Goal: Complete application form

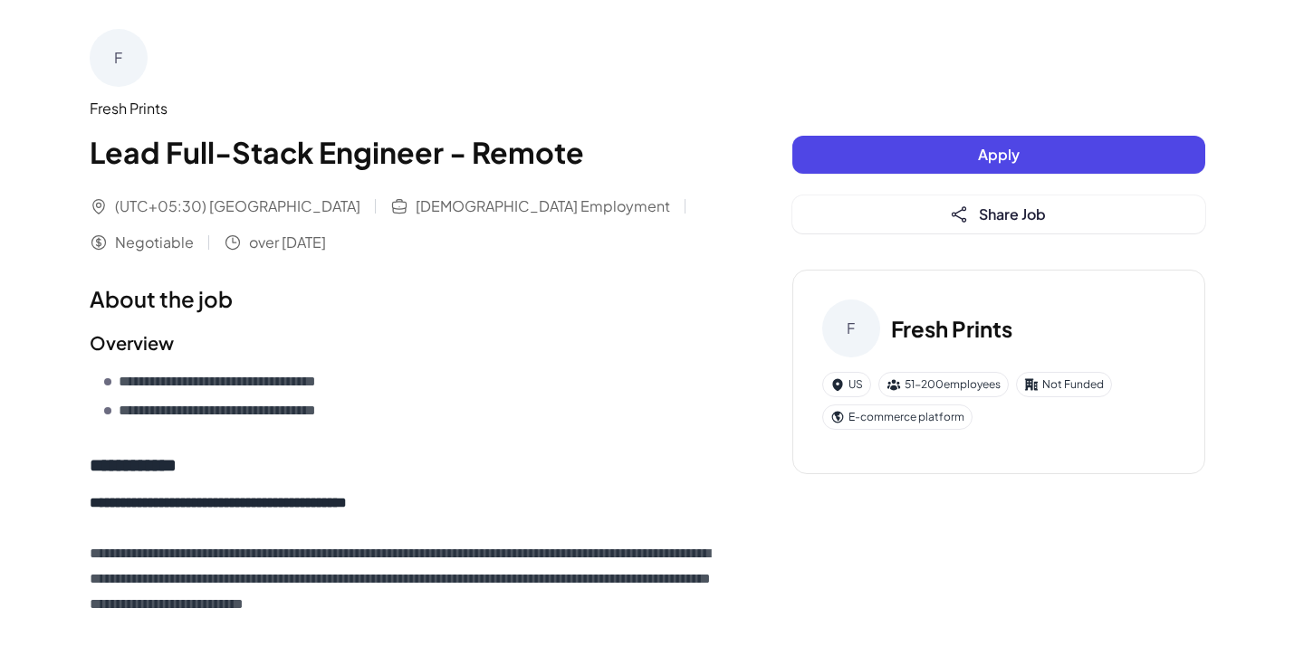
click at [969, 160] on button "Apply" at bounding box center [998, 155] width 413 height 38
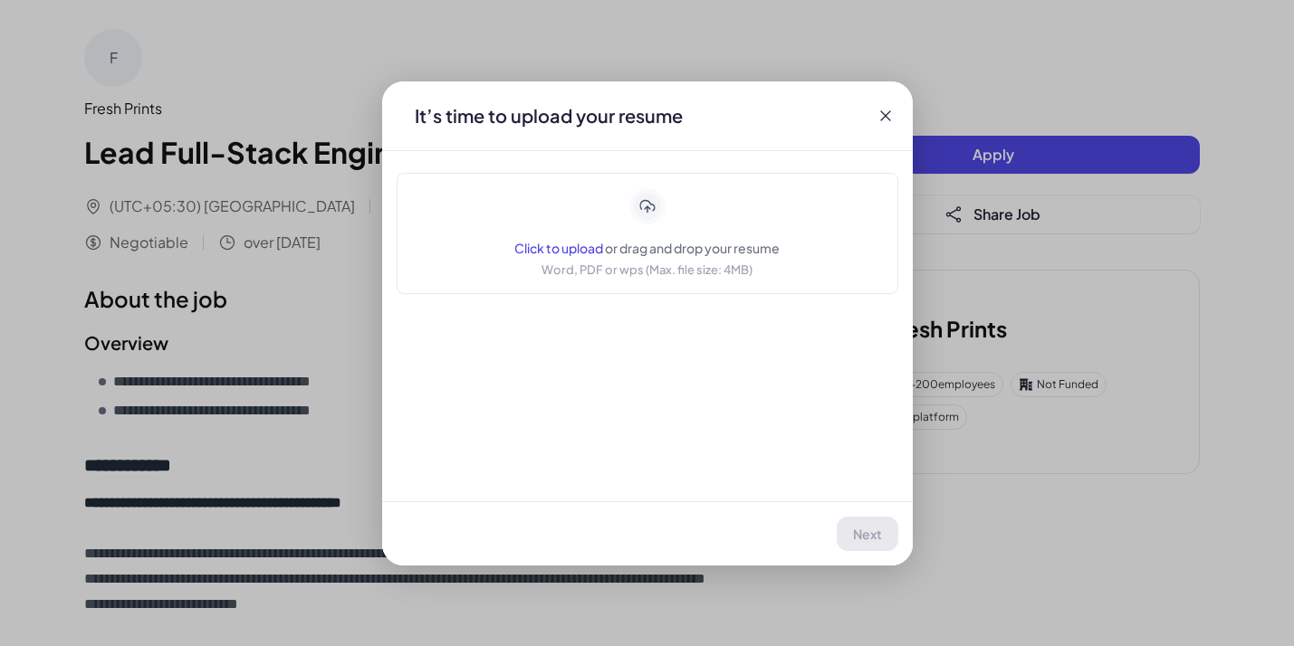
click at [648, 199] on icon at bounding box center [647, 206] width 32 height 32
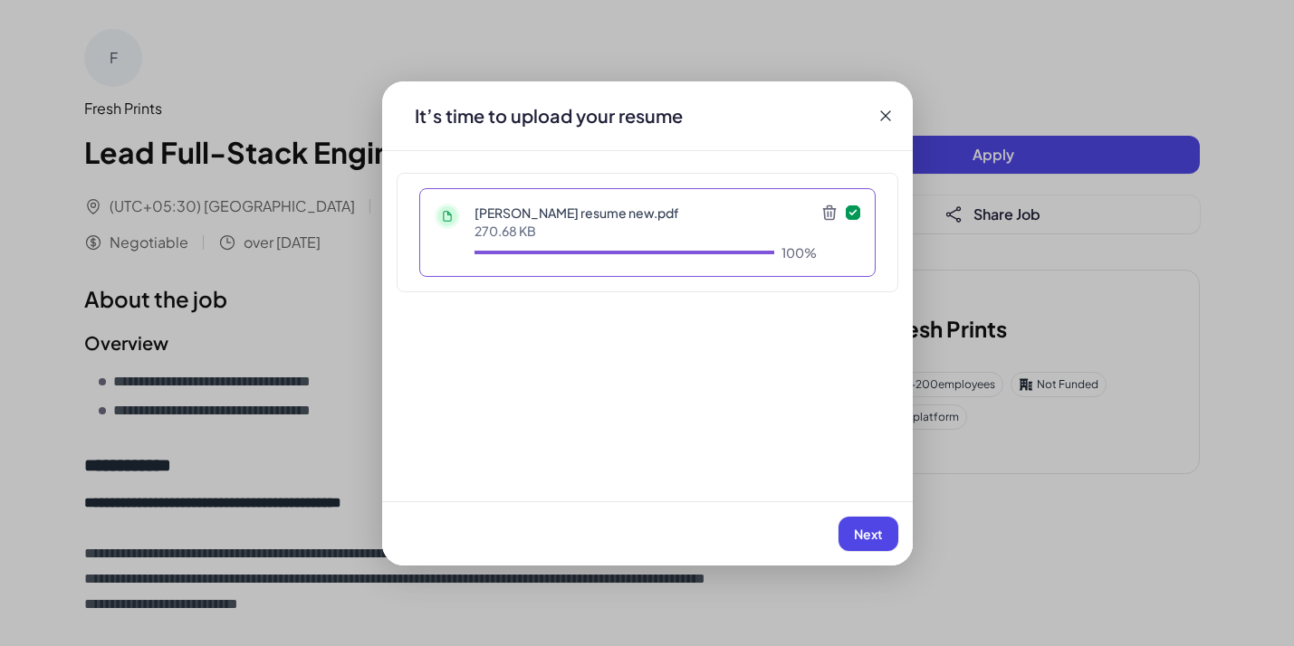
click at [867, 529] on span "Next" at bounding box center [868, 534] width 29 height 16
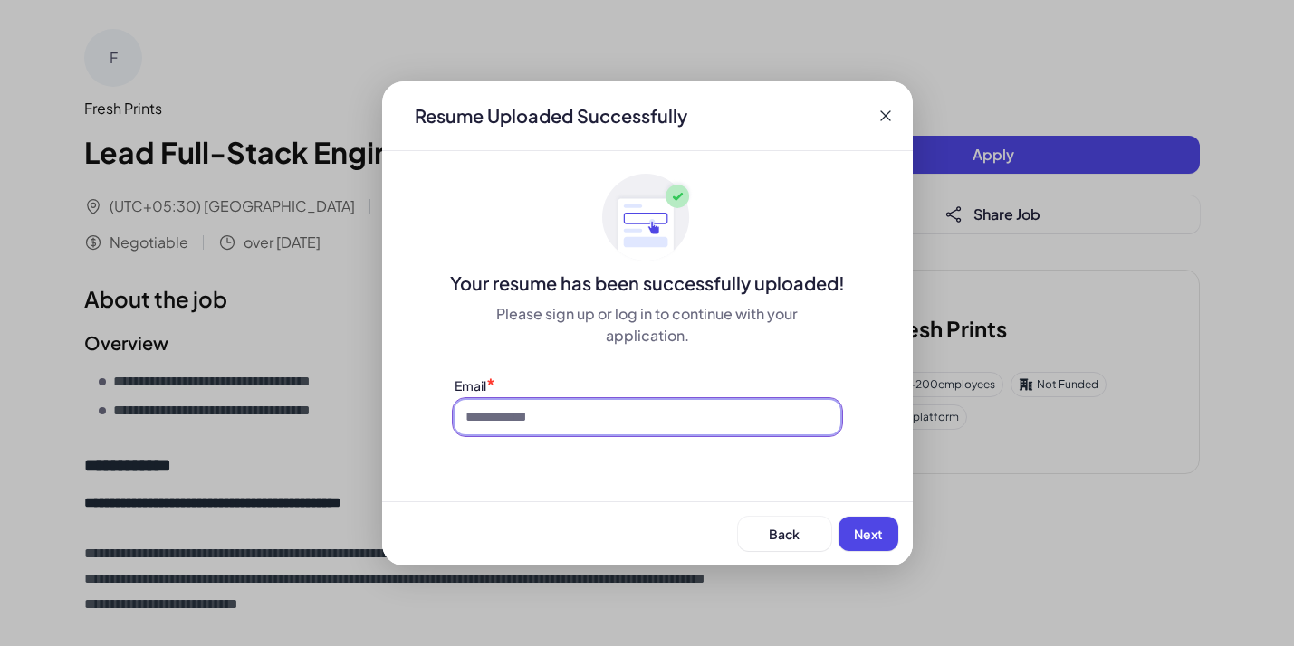
click at [559, 419] on input at bounding box center [647, 417] width 386 height 34
type input "**********"
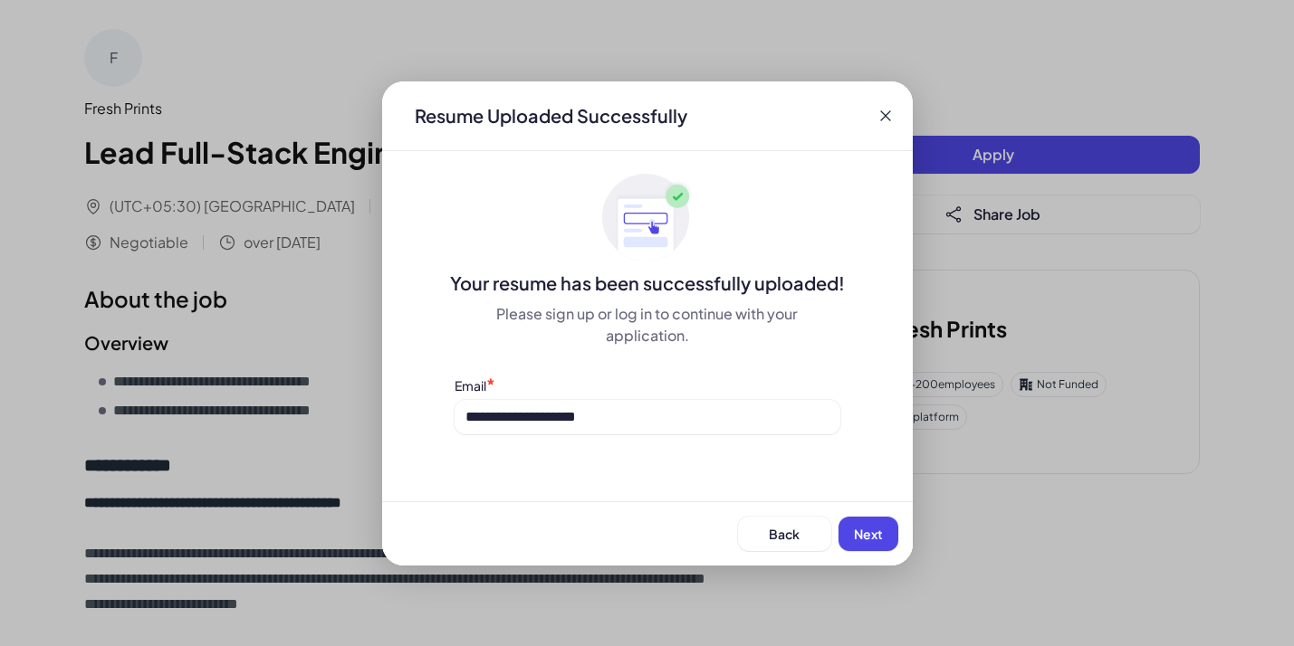
click at [859, 523] on button "Next" at bounding box center [868, 534] width 60 height 34
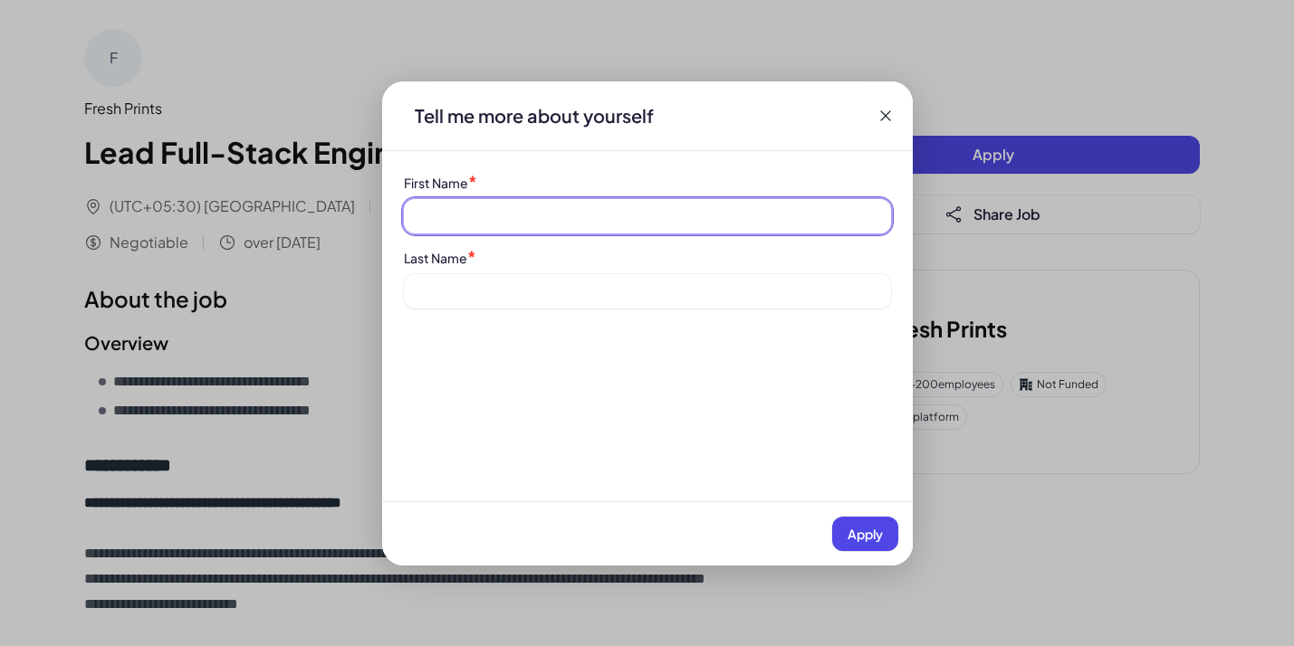
click at [527, 212] on input at bounding box center [647, 216] width 487 height 34
type input "******"
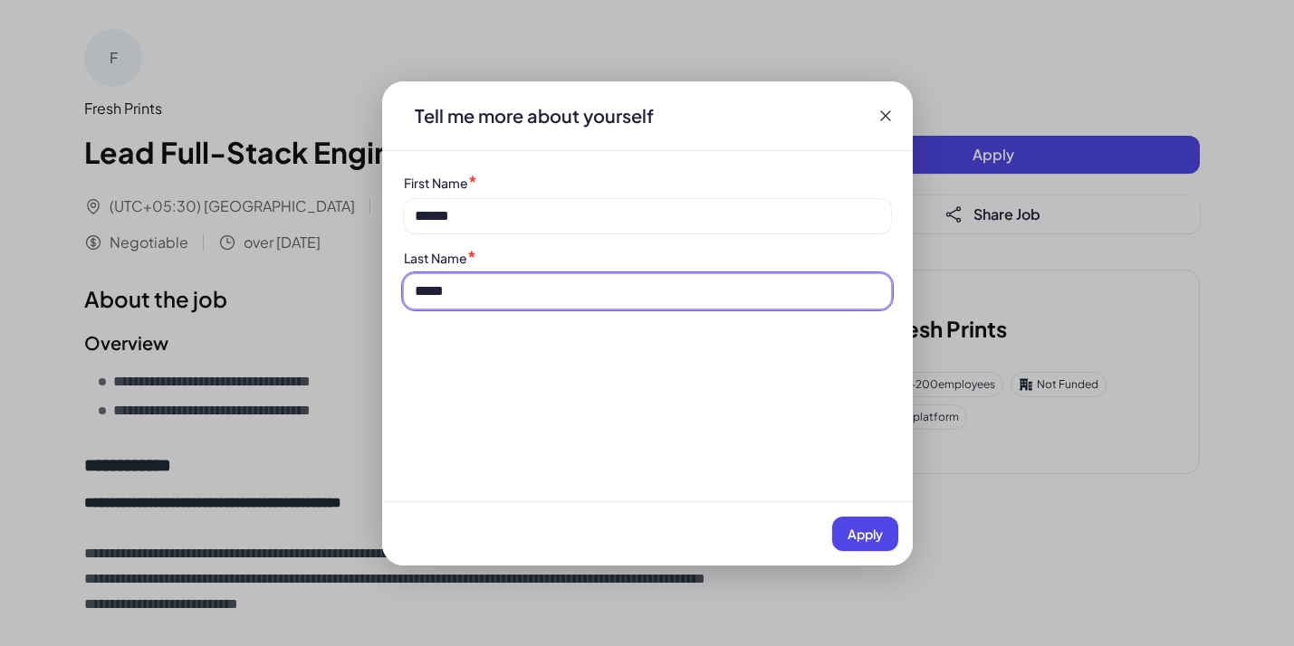
type input "*****"
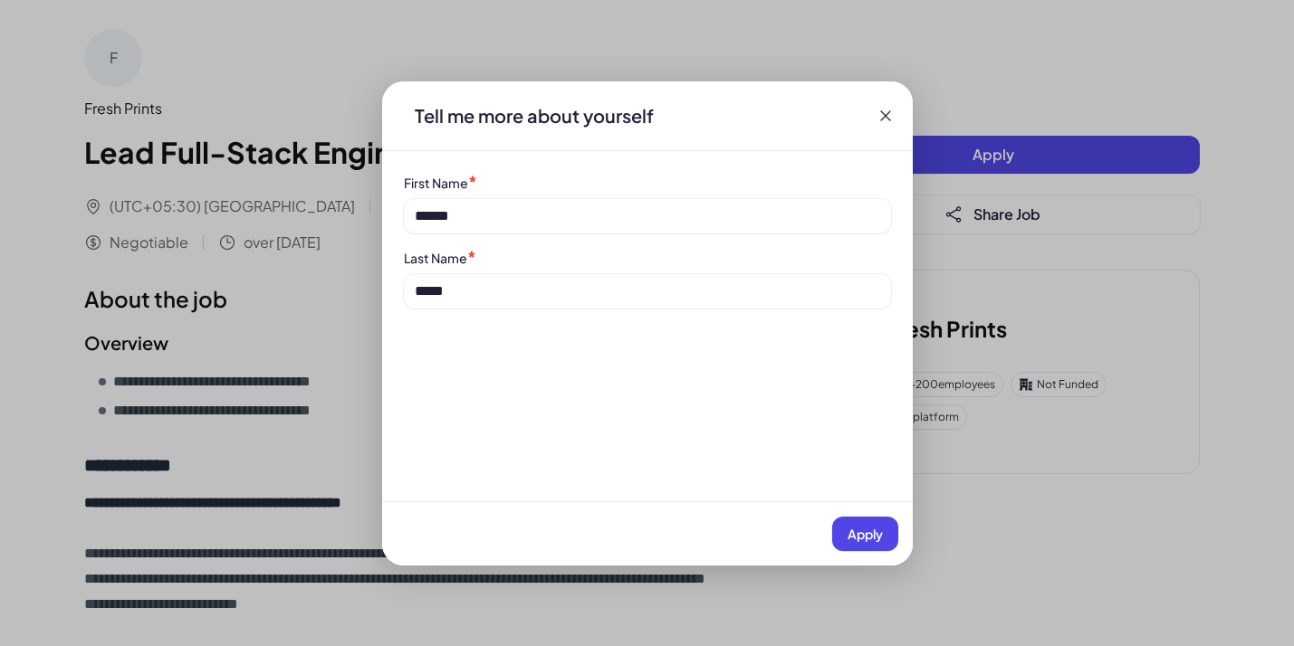
click at [874, 542] on button "Apply" at bounding box center [865, 534] width 66 height 34
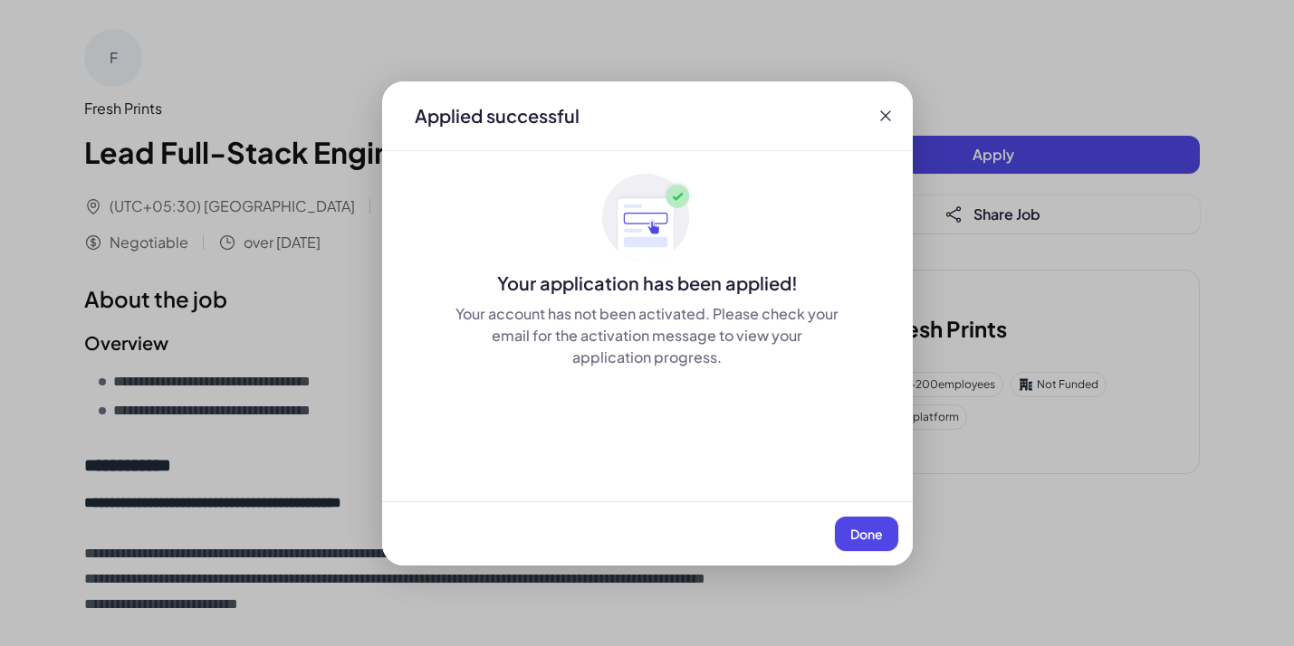
click at [871, 535] on span "Done" at bounding box center [866, 534] width 33 height 16
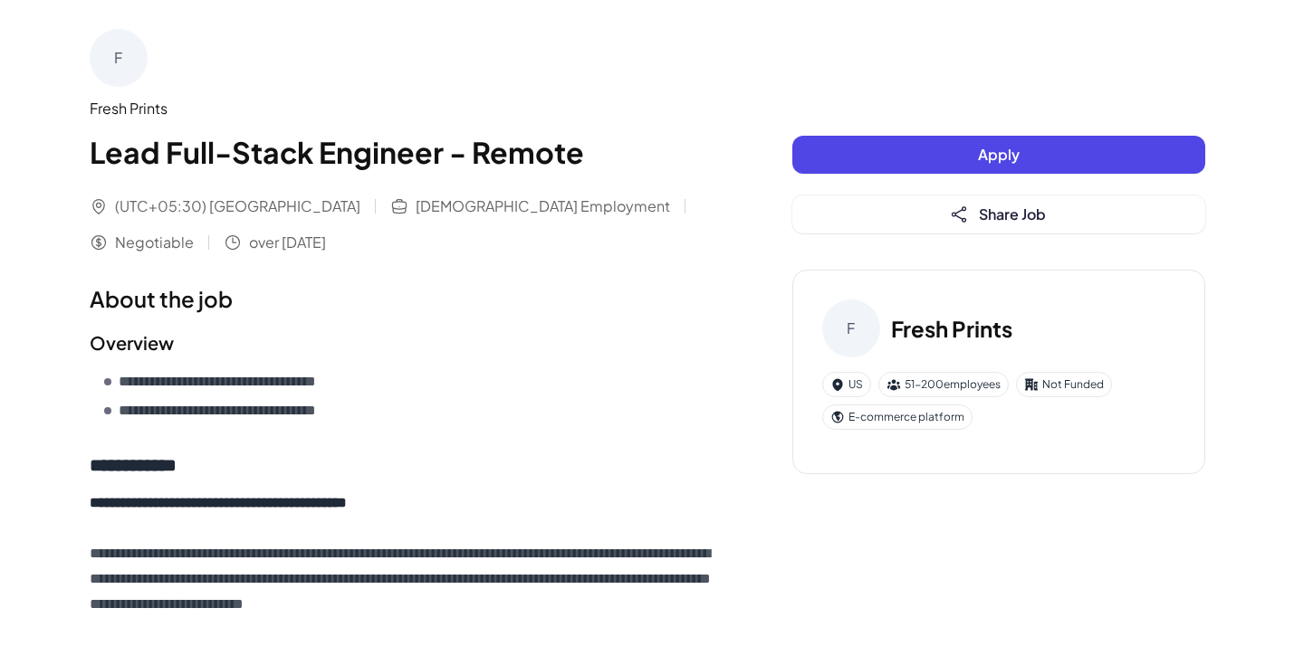
click at [910, 149] on button "Apply" at bounding box center [998, 155] width 413 height 38
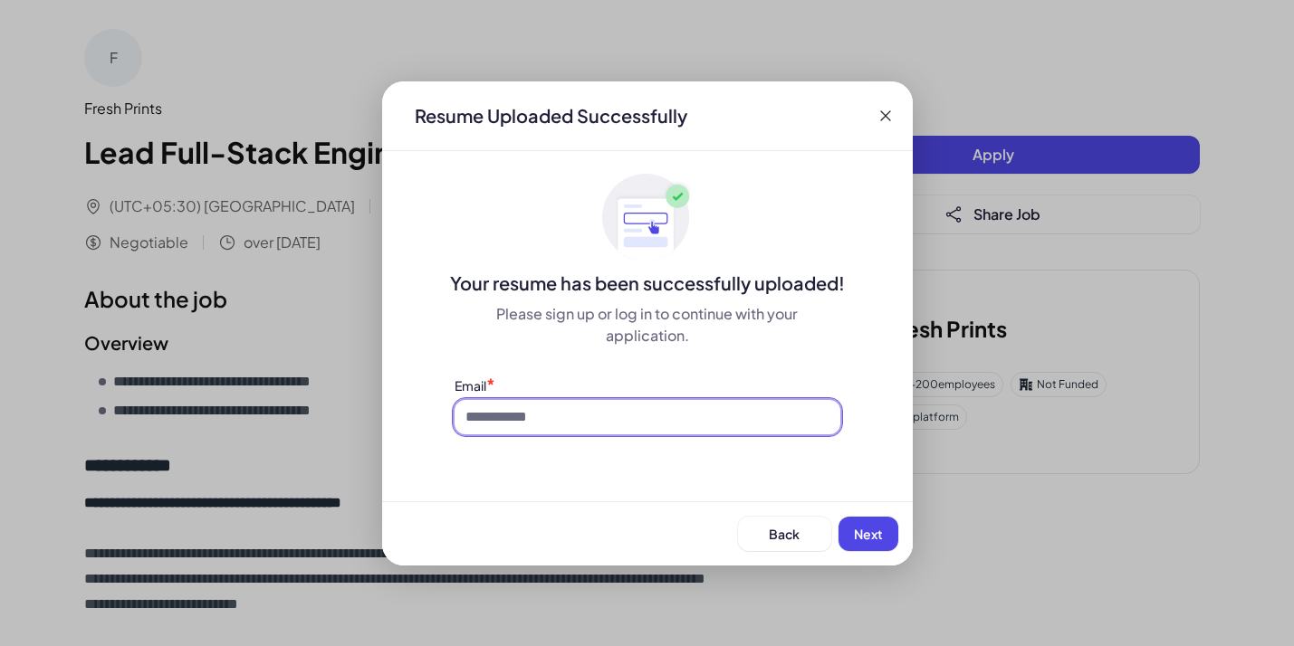
click at [591, 421] on input at bounding box center [647, 417] width 386 height 34
type input "**********"
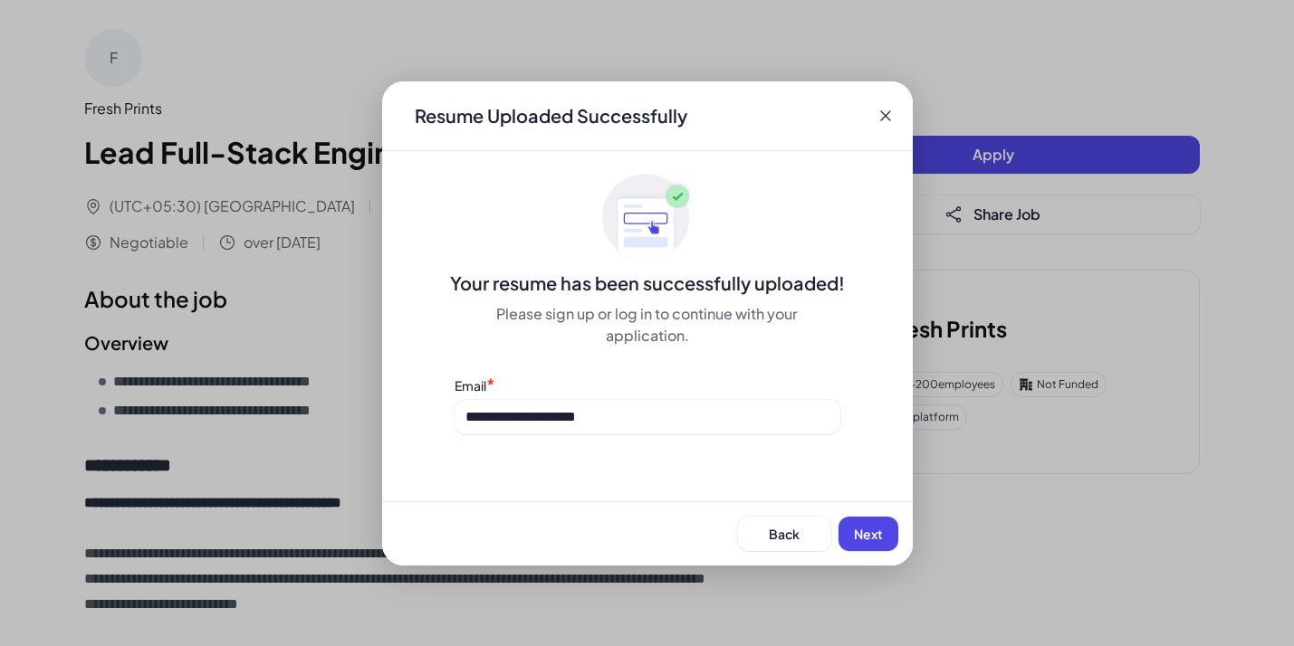
click at [865, 537] on span "Next" at bounding box center [868, 534] width 29 height 16
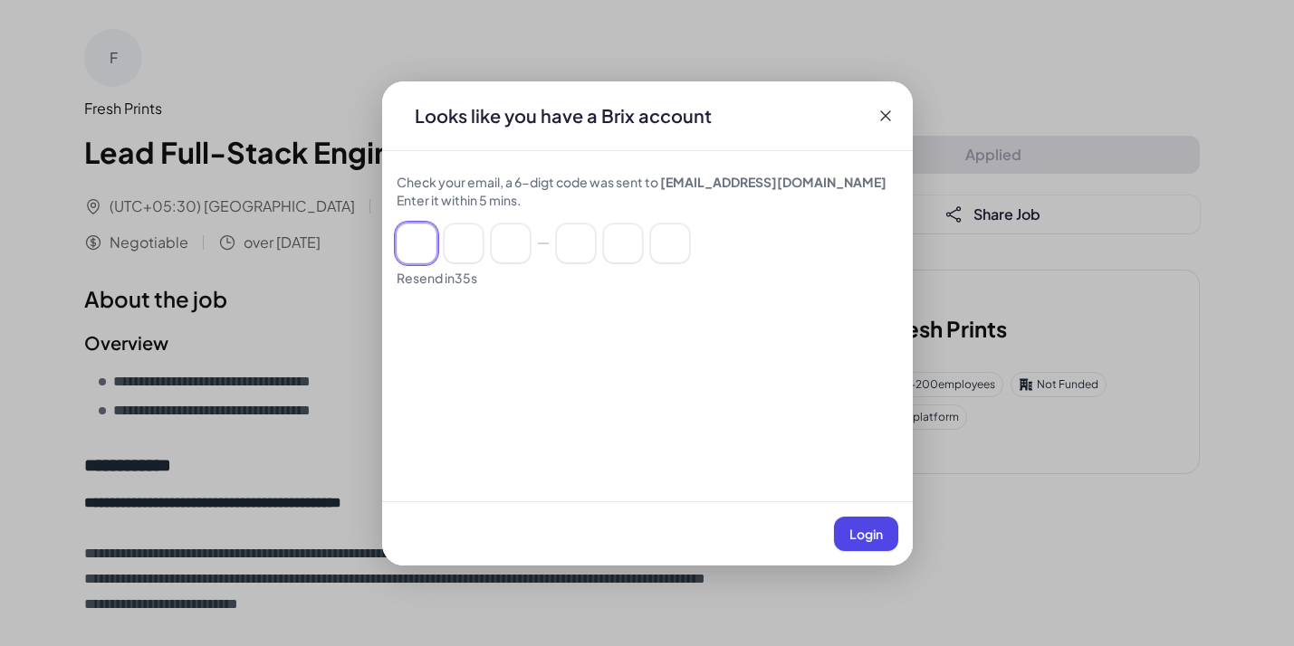
click at [426, 244] on input at bounding box center [416, 244] width 40 height 40
click at [415, 245] on input at bounding box center [416, 244] width 40 height 40
type input "*"
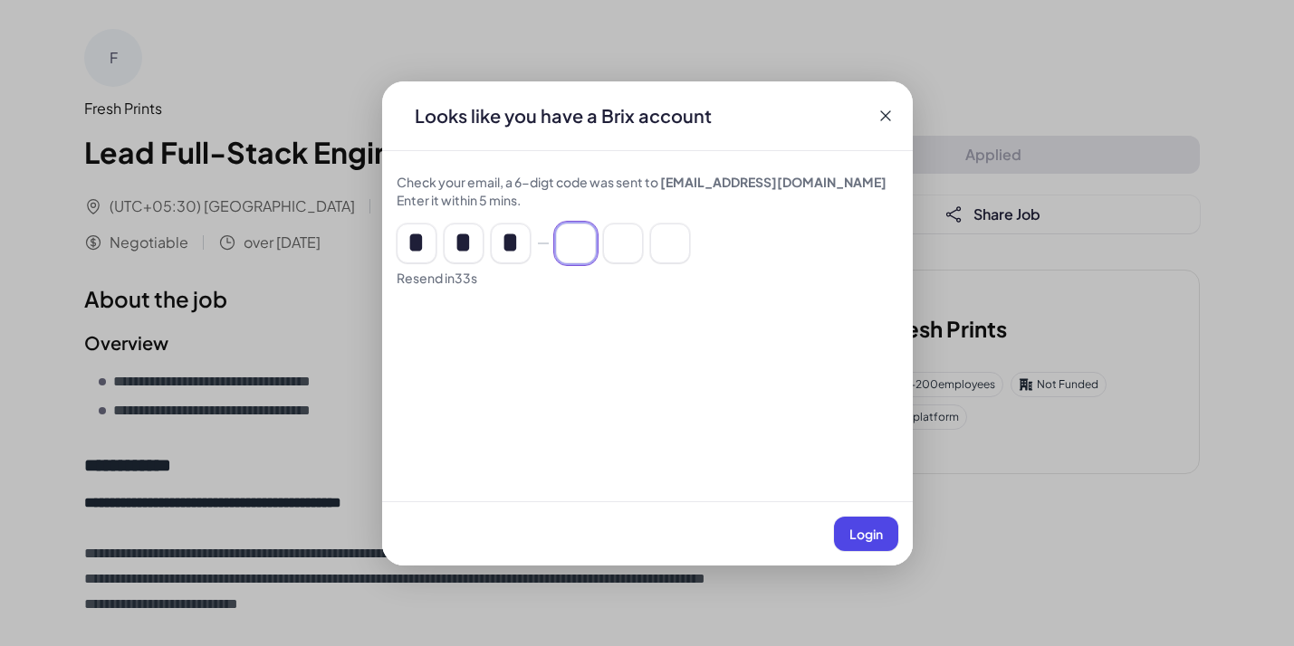
type input "*"
click at [871, 533] on span "Login" at bounding box center [865, 534] width 33 height 16
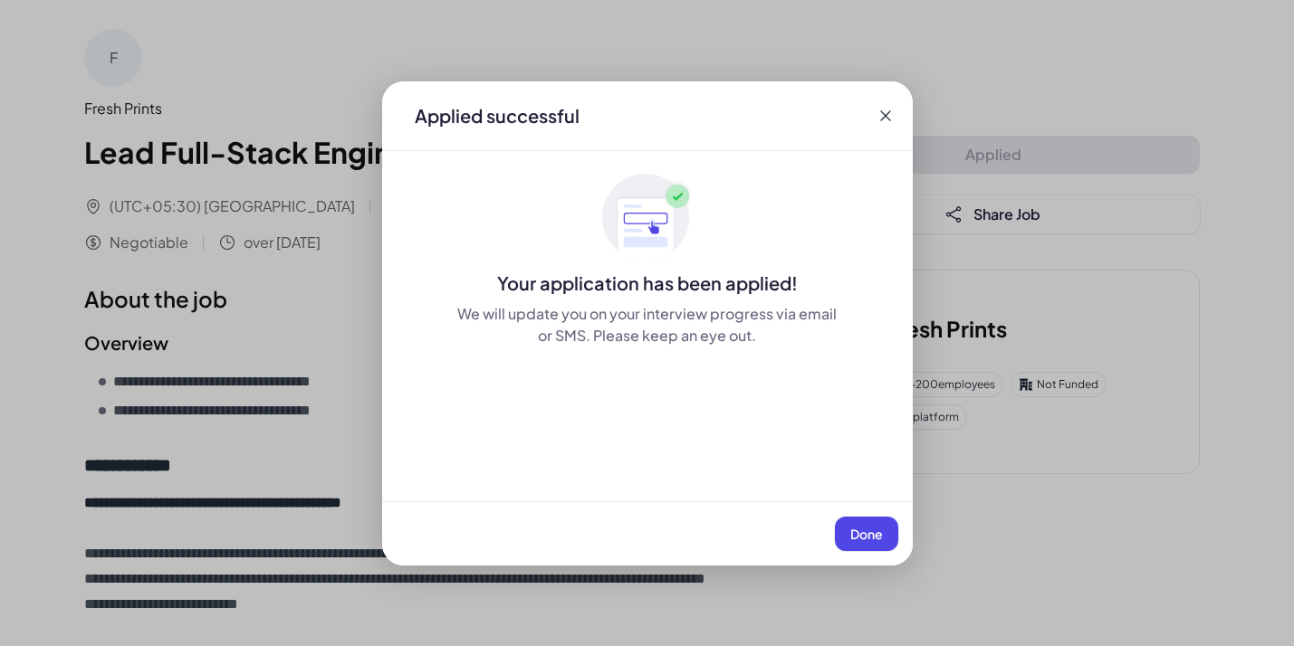
click at [855, 526] on span "Done" at bounding box center [866, 534] width 33 height 16
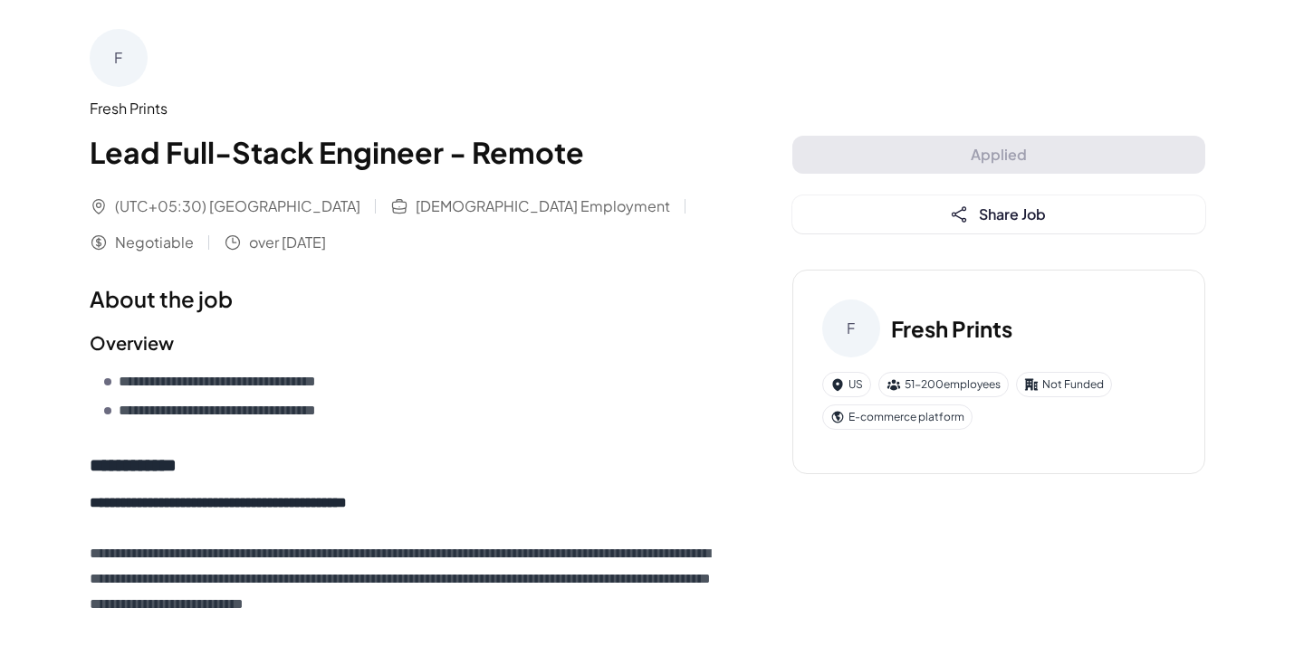
click at [131, 53] on div "F" at bounding box center [119, 58] width 58 height 58
click at [117, 49] on div "F" at bounding box center [119, 58] width 58 height 58
